Goal: Task Accomplishment & Management: Complete application form

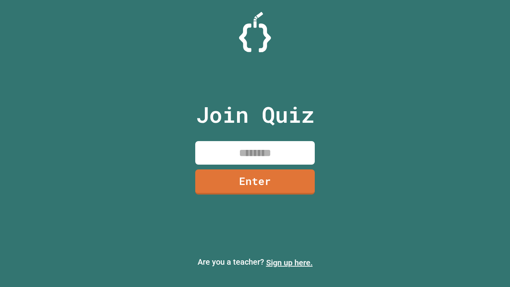
click at [289, 262] on link "Sign up here." at bounding box center [289, 263] width 47 height 10
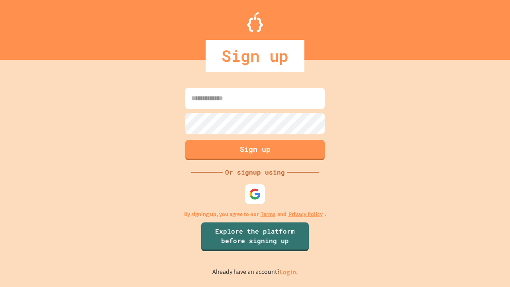
click at [289, 271] on link "Log in." at bounding box center [288, 272] width 18 height 8
